Goal: Navigation & Orientation: Find specific page/section

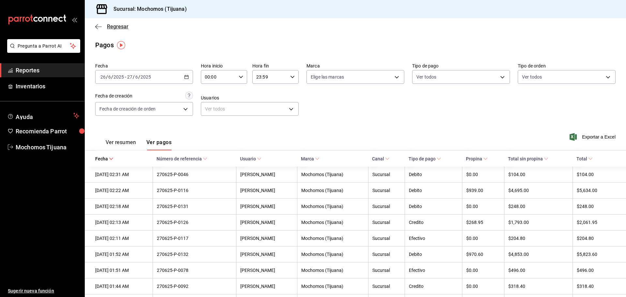
click at [102, 24] on span "Regresar" at bounding box center [111, 26] width 33 height 6
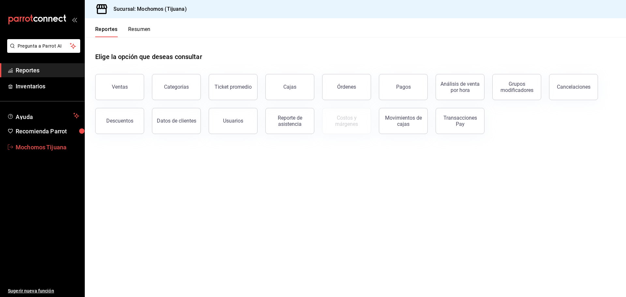
click at [32, 145] on span "Mochomos Tijuana" at bounding box center [48, 147] width 64 height 9
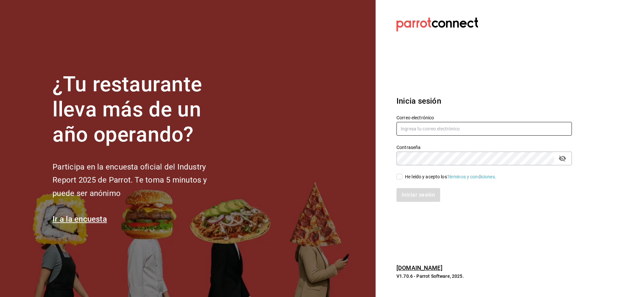
type input "[EMAIL_ADDRESS][DOMAIN_NAME]"
click at [564, 159] on icon "passwordField" at bounding box center [562, 158] width 7 height 6
click at [401, 176] on input "He leído y acepto los Términos y condiciones." at bounding box center [399, 177] width 6 height 6
checkbox input "true"
click at [402, 188] on button "Iniciar sesión" at bounding box center [418, 195] width 44 height 14
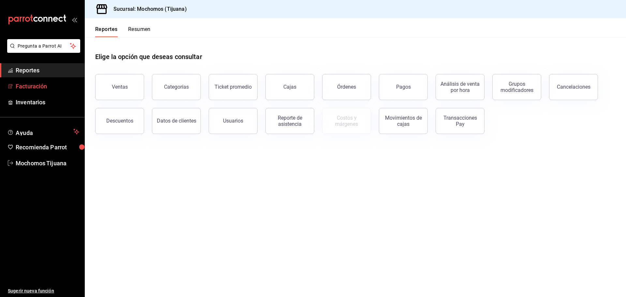
click at [50, 85] on span "Facturación" at bounding box center [48, 86] width 64 height 9
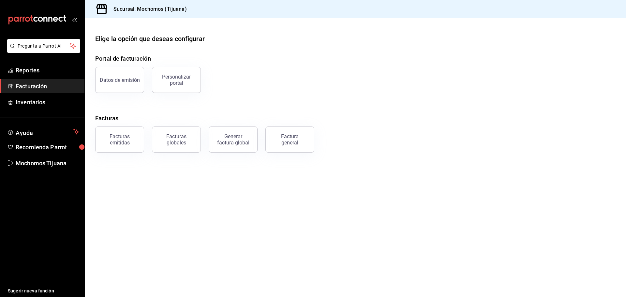
click at [359, 81] on div "Datos de emisión Personalizar portal" at bounding box center [351, 76] width 528 height 34
click at [47, 87] on span "Facturación" at bounding box center [48, 86] width 64 height 9
